Goal: Information Seeking & Learning: Learn about a topic

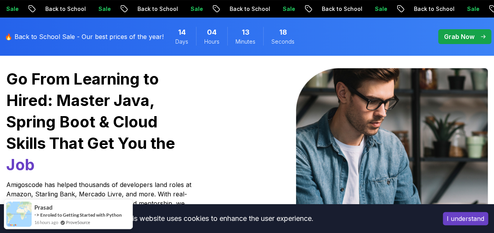
scroll to position [78, 0]
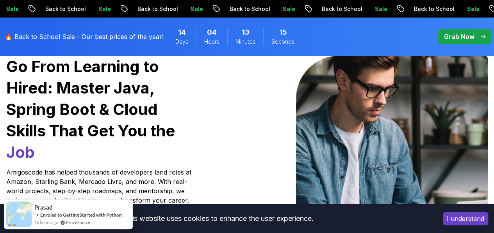
click at [459, 223] on button "I understand" at bounding box center [465, 218] width 45 height 13
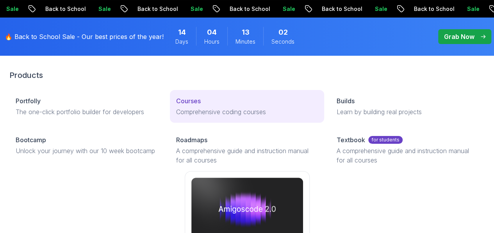
scroll to position [39, 0]
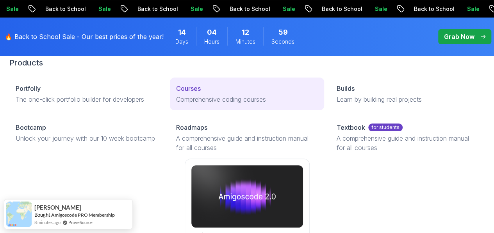
click at [176, 93] on p "Courses" at bounding box center [188, 88] width 25 height 9
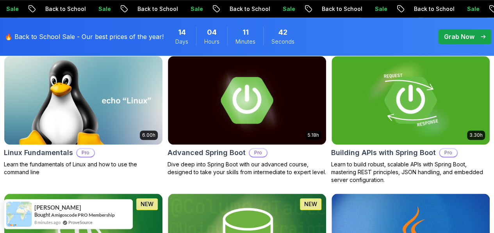
scroll to position [234, 0]
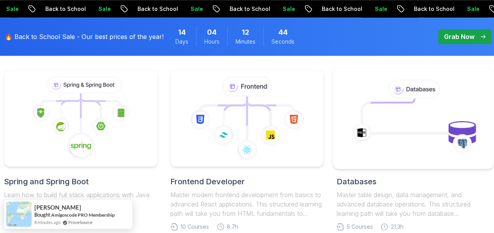
scroll to position [390, 0]
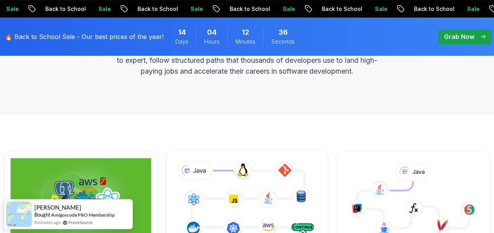
scroll to position [195, 0]
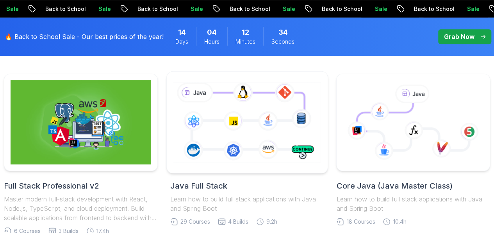
click at [255, 152] on icon at bounding box center [246, 123] width 151 height 84
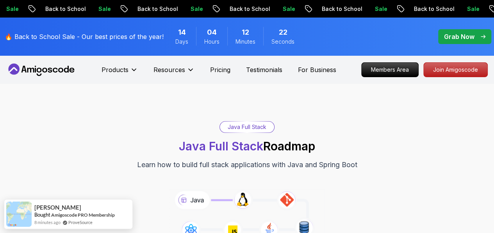
click at [255, 128] on div "Java Full Stack" at bounding box center [247, 127] width 54 height 11
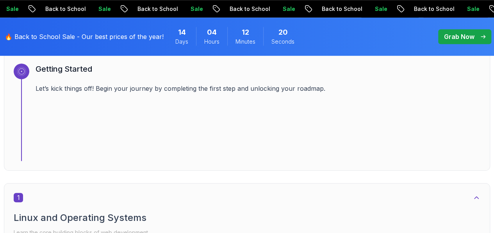
scroll to position [312, 0]
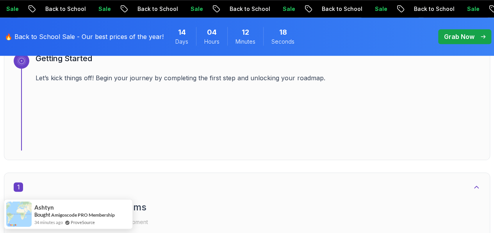
click at [25, 61] on rect at bounding box center [21, 61] width 6 height 6
click at [44, 61] on h3 "Getting Started" at bounding box center [258, 58] width 445 height 11
click at [64, 78] on p "Let’s kick things off! Begin your journey by completing the first step and unlo…" at bounding box center [258, 77] width 445 height 9
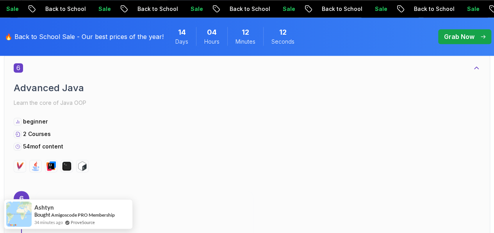
scroll to position [2225, 0]
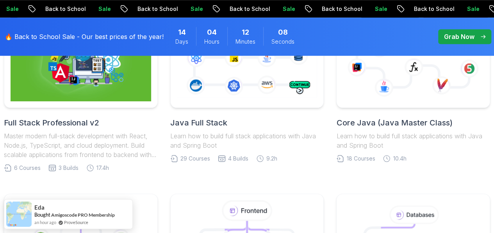
scroll to position [273, 0]
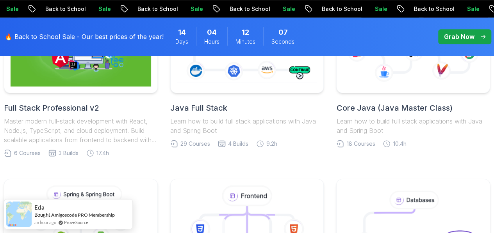
click at [193, 144] on span "29 Courses" at bounding box center [195, 144] width 30 height 8
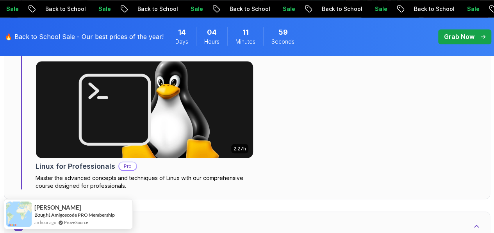
scroll to position [742, 0]
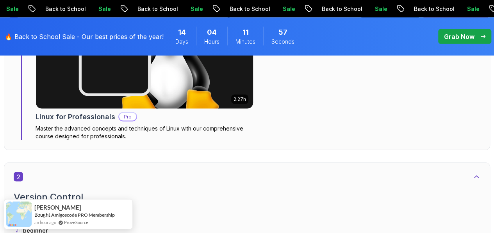
click at [120, 113] on p "Pro" at bounding box center [127, 117] width 17 height 8
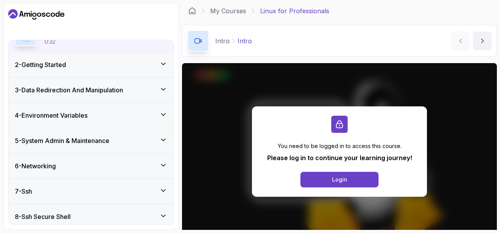
scroll to position [74, 0]
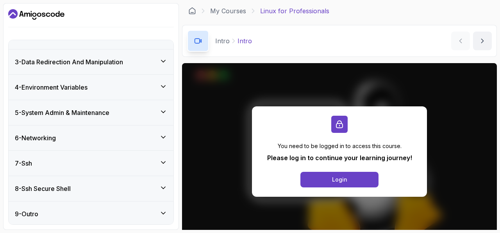
click at [160, 80] on div "4 - Environment Variables" at bounding box center [91, 87] width 165 height 25
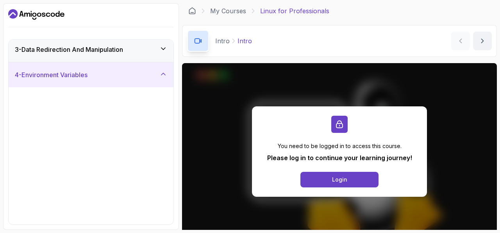
scroll to position [41, 0]
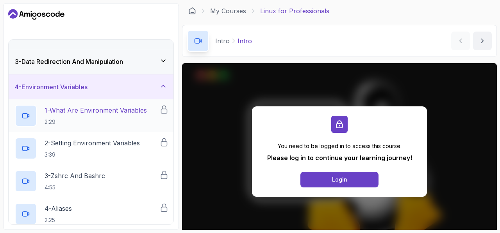
click at [74, 109] on p "1 - What Are Environment Variables" at bounding box center [96, 110] width 102 height 9
